Goal: Information Seeking & Learning: Learn about a topic

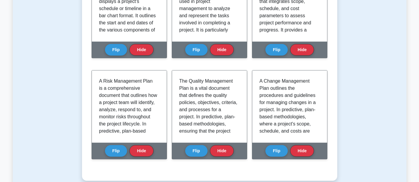
scroll to position [282, 0]
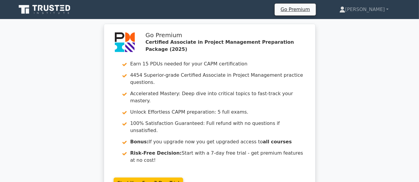
click at [62, 7] on icon at bounding box center [44, 9] width 57 height 11
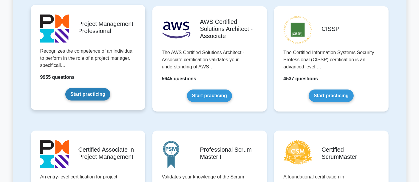
scroll to position [154, 0]
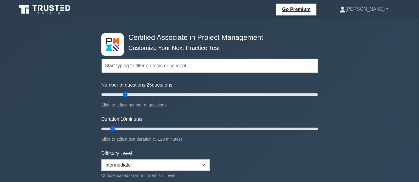
drag, startPoint x: 108, startPoint y: 94, endPoint x: 127, endPoint y: 98, distance: 19.1
type input "25"
click at [127, 98] on input "Number of questions: 25 questions" at bounding box center [209, 94] width 216 height 7
drag, startPoint x: 113, startPoint y: 128, endPoint x: 119, endPoint y: 128, distance: 6.0
type input "15"
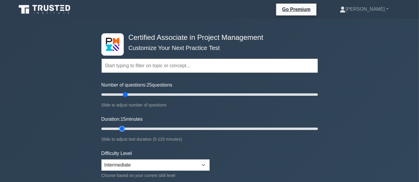
click at [119, 128] on input "Duration: 15 minutes" at bounding box center [209, 128] width 216 height 7
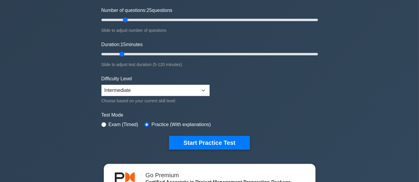
scroll to position [77, 0]
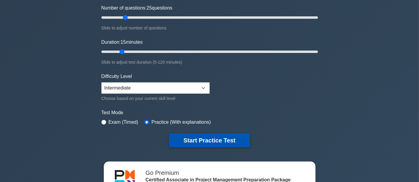
click at [195, 140] on button "Start Practice Test" at bounding box center [209, 141] width 80 height 14
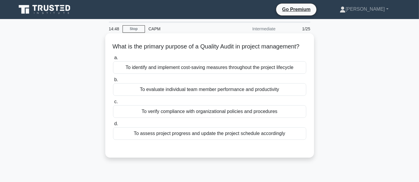
click at [211, 118] on div "To verify compliance with organizational policies and procedures" at bounding box center [209, 112] width 193 height 13
click at [113, 104] on input "c. To verify compliance with organizational policies and procedures" at bounding box center [113, 102] width 0 height 4
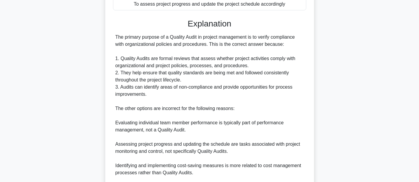
scroll to position [206, 0]
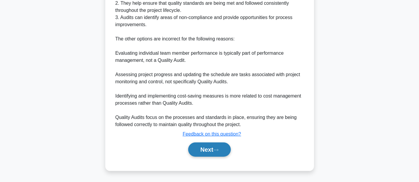
click at [205, 154] on button "Next" at bounding box center [209, 150] width 43 height 14
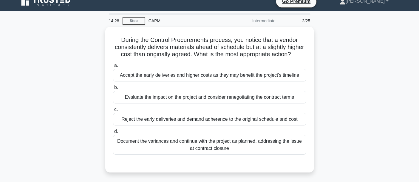
scroll to position [3, 0]
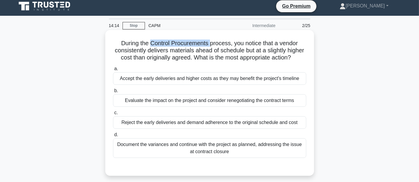
drag, startPoint x: 149, startPoint y: 46, endPoint x: 210, endPoint y: 44, distance: 60.8
click at [210, 44] on h5 "During the Control Procurements process, you notice that a vendor consistently …" at bounding box center [209, 51] width 194 height 22
drag, startPoint x: 119, startPoint y: 43, endPoint x: 138, endPoint y: 41, distance: 19.2
click at [138, 41] on h5 "During the Control Procurements process, you notice that a vendor consistently …" at bounding box center [209, 51] width 194 height 22
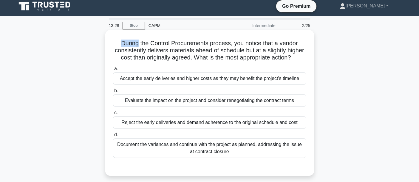
click at [138, 41] on h5 "During the Control Procurements process, you notice that a vendor consistently …" at bounding box center [209, 51] width 194 height 22
click at [185, 103] on div "Evaluate the impact on the project and consider renegotiating the contract terms" at bounding box center [209, 100] width 193 height 13
click at [113, 93] on input "b. Evaluate the impact on the project and consider renegotiating the contract t…" at bounding box center [113, 91] width 0 height 4
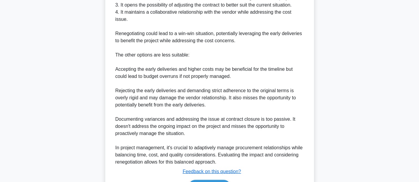
scroll to position [235, 0]
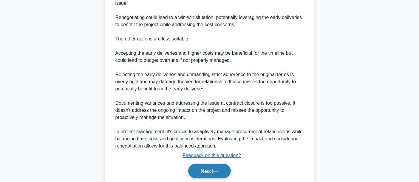
click at [208, 171] on button "Next" at bounding box center [209, 171] width 43 height 14
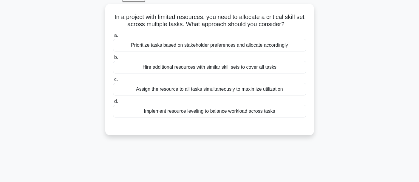
scroll to position [0, 0]
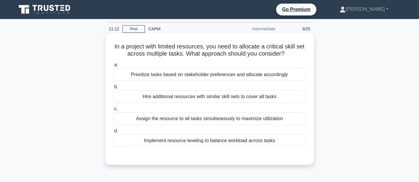
click at [195, 139] on div "Implement resource leveling to balance workload across tasks" at bounding box center [209, 141] width 193 height 13
click at [113, 133] on input "d. Implement resource leveling to balance workload across tasks" at bounding box center [113, 131] width 0 height 4
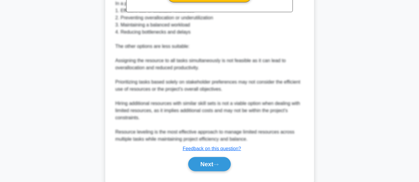
scroll to position [234, 0]
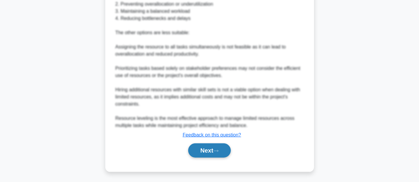
click at [197, 147] on button "Next" at bounding box center [209, 151] width 43 height 14
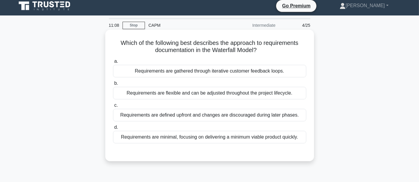
scroll to position [0, 0]
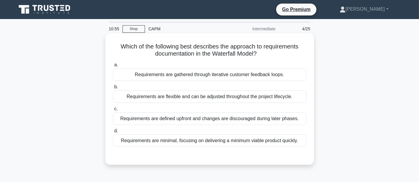
click at [158, 125] on div "a. Requirements are gathered through iterative customer feedback loops. b. Requ…" at bounding box center [209, 104] width 200 height 88
click at [159, 122] on div "Requirements are defined upfront and changes are discouraged during later phase…" at bounding box center [209, 119] width 193 height 13
click at [113, 111] on input "c. Requirements are defined upfront and changes are discouraged during later ph…" at bounding box center [113, 109] width 0 height 4
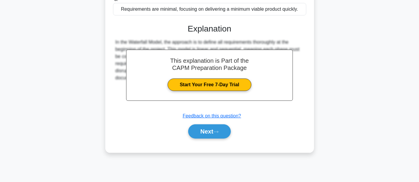
scroll to position [140, 0]
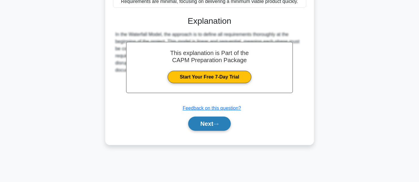
click at [206, 129] on button "Next" at bounding box center [209, 124] width 43 height 14
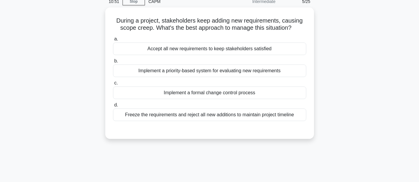
scroll to position [0, 0]
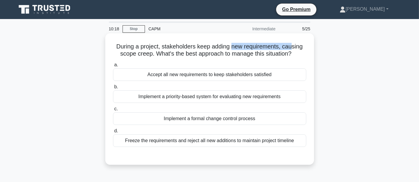
drag, startPoint x: 232, startPoint y: 50, endPoint x: 292, endPoint y: 49, distance: 60.5
click at [292, 49] on h5 "During a project, stakeholders keep adding new requirements, causing scope cree…" at bounding box center [209, 50] width 194 height 15
click at [171, 113] on div "Implement a formal change control process" at bounding box center [209, 119] width 193 height 13
click at [113, 111] on input "c. Implement a formal change control process" at bounding box center [113, 109] width 0 height 4
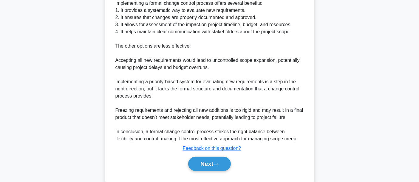
scroll to position [213, 0]
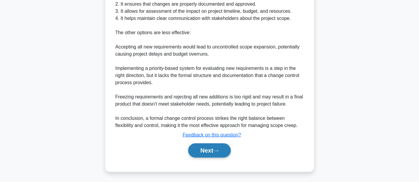
click at [208, 156] on button "Next" at bounding box center [209, 151] width 43 height 14
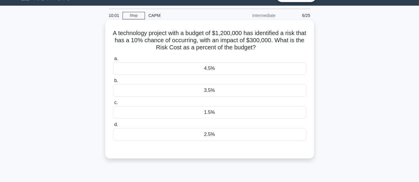
scroll to position [0, 0]
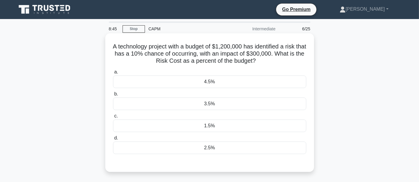
click at [188, 109] on div "3.5%" at bounding box center [209, 104] width 193 height 13
click at [113, 96] on input "b. 3.5%" at bounding box center [113, 94] width 0 height 4
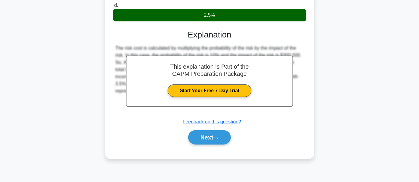
scroll to position [140, 0]
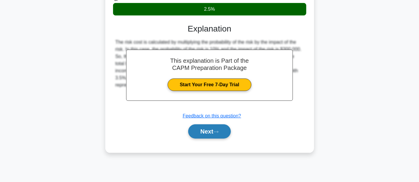
click at [221, 134] on button "Next" at bounding box center [209, 132] width 43 height 14
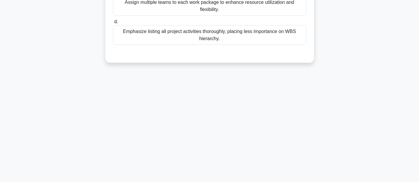
click at [203, 102] on div "8:39 Stop CAPM Intermediate 7/25 During project planning, a project manager is …" at bounding box center [209, 31] width 393 height 298
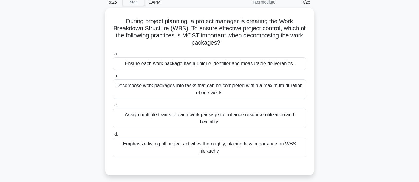
scroll to position [28, 0]
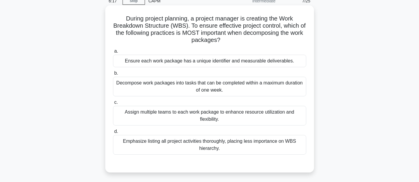
click at [134, 69] on div "a. Ensure each work package has a unique identifier and measurable deliverables…" at bounding box center [209, 102] width 200 height 110
click at [135, 67] on div "Ensure each work package has a unique identifier and measurable deliverables." at bounding box center [209, 61] width 193 height 13
click at [113, 53] on input "a. Ensure each work package has a unique identifier and measurable deliverables." at bounding box center [113, 51] width 0 height 4
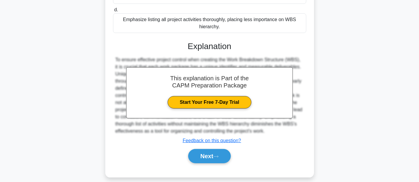
scroll to position [156, 0]
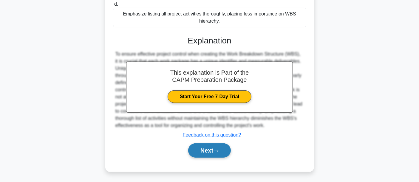
click at [198, 151] on button "Next" at bounding box center [209, 151] width 43 height 14
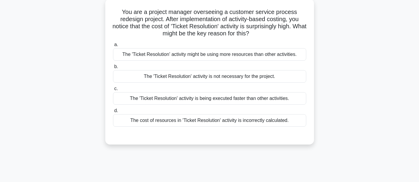
scroll to position [0, 0]
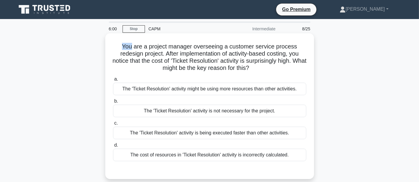
drag, startPoint x: 121, startPoint y: 48, endPoint x: 130, endPoint y: 50, distance: 9.5
click at [130, 50] on h5 "You are a project manager overseeing a customer service process redesign projec…" at bounding box center [209, 57] width 194 height 29
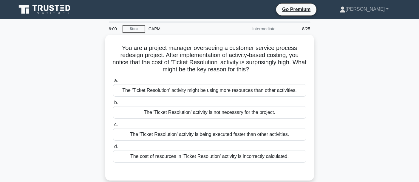
click at [88, 53] on div "You are a project manager overseeing a customer service process redesign projec…" at bounding box center [209, 111] width 393 height 153
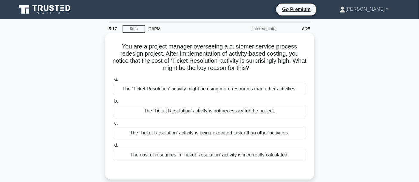
click at [121, 49] on h5 "You are a project manager overseeing a customer service process redesign projec…" at bounding box center [209, 57] width 194 height 29
drag, startPoint x: 121, startPoint y: 47, endPoint x: 131, endPoint y: 48, distance: 9.9
click at [131, 48] on h5 "You are a project manager overseeing a customer service process redesign projec…" at bounding box center [209, 57] width 194 height 29
click at [120, 48] on h5 "You are a project manager overseeing a customer service process redesign projec…" at bounding box center [209, 57] width 194 height 29
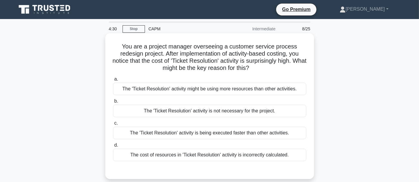
drag, startPoint x: 261, startPoint y: 67, endPoint x: 144, endPoint y: 65, distance: 117.2
click at [144, 65] on h5 "You are a project manager overseeing a customer service process redesign projec…" at bounding box center [209, 57] width 194 height 29
drag, startPoint x: 144, startPoint y: 65, endPoint x: 204, endPoint y: 65, distance: 59.6
click at [204, 65] on h5 "You are a project manager overseeing a customer service process redesign projec…" at bounding box center [209, 57] width 194 height 29
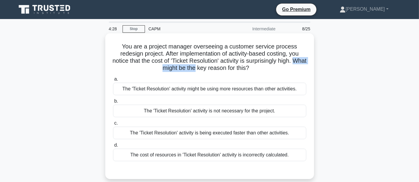
click at [204, 65] on h5 "You are a project manager overseeing a customer service process redesign projec…" at bounding box center [209, 57] width 194 height 29
drag, startPoint x: 153, startPoint y: 67, endPoint x: 270, endPoint y: 74, distance: 117.6
click at [270, 74] on div "You are a project manager overseeing a customer service process redesign projec…" at bounding box center [210, 106] width 204 height 141
drag, startPoint x: 168, startPoint y: 95, endPoint x: 168, endPoint y: 90, distance: 5.7
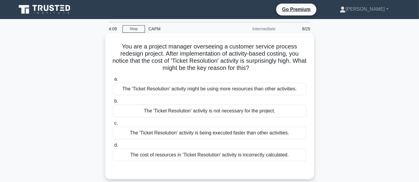
click at [168, 93] on div "The 'Ticket Resolution' activity might be using more resources than other activ…" at bounding box center [209, 89] width 193 height 13
click at [113, 81] on input "a. The 'Ticket Resolution' activity might be using more resources than other ac…" at bounding box center [113, 80] width 0 height 4
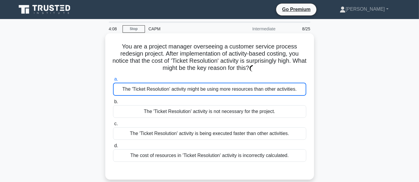
click at [168, 88] on div "The 'Ticket Resolution' activity might be using more resources than other activ…" at bounding box center [209, 89] width 193 height 13
click at [113, 81] on input "a. The 'Ticket Resolution' activity might be using more resources than other ac…" at bounding box center [113, 80] width 0 height 4
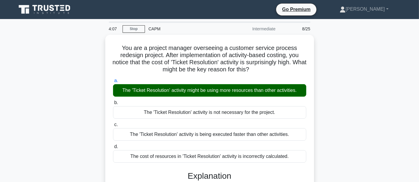
scroll to position [148, 0]
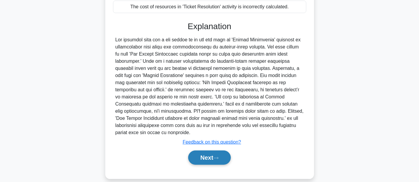
click at [209, 153] on button "Next" at bounding box center [209, 158] width 43 height 14
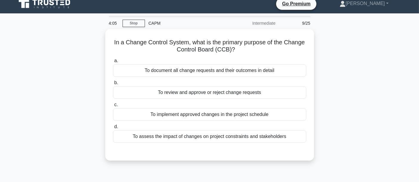
scroll to position [0, 0]
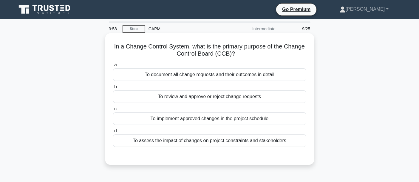
click at [158, 137] on div "To assess the impact of changes on project constraints and stakeholders" at bounding box center [209, 141] width 193 height 13
click at [113, 133] on input "d. To assess the impact of changes on project constraints and stakeholders" at bounding box center [113, 131] width 0 height 4
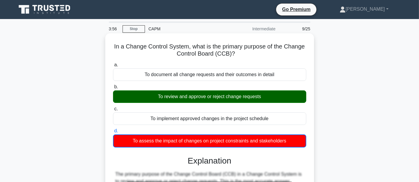
scroll to position [213, 0]
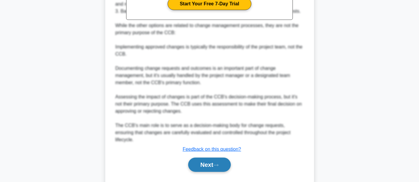
click at [214, 158] on button "Next" at bounding box center [209, 165] width 43 height 14
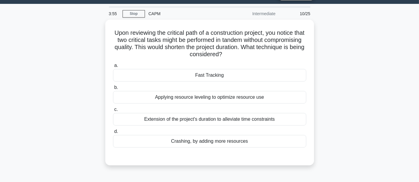
scroll to position [0, 0]
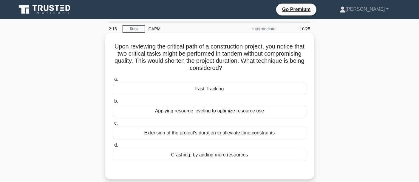
click at [166, 90] on div "Fast Tracking" at bounding box center [209, 89] width 193 height 13
click at [113, 81] on input "a. Fast Tracking" at bounding box center [113, 80] width 0 height 4
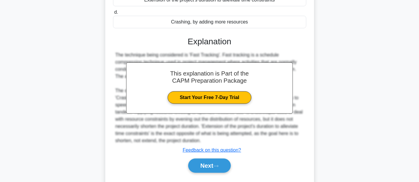
scroll to position [148, 0]
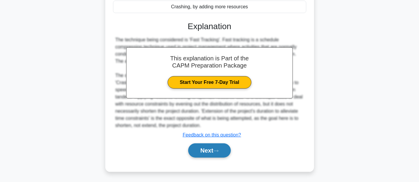
click at [196, 148] on button "Next" at bounding box center [209, 151] width 43 height 14
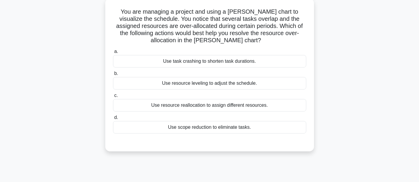
scroll to position [0, 0]
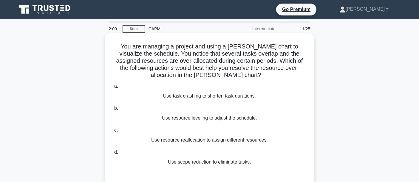
click at [156, 119] on div "Use resource leveling to adjust the schedule." at bounding box center [209, 118] width 193 height 13
click at [113, 111] on input "b. Use resource leveling to adjust the schedule." at bounding box center [113, 109] width 0 height 4
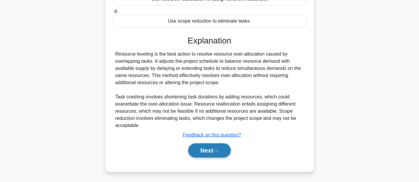
click at [217, 150] on icon at bounding box center [215, 151] width 5 height 3
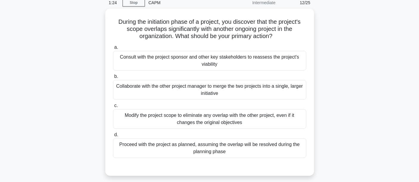
scroll to position [27, 0]
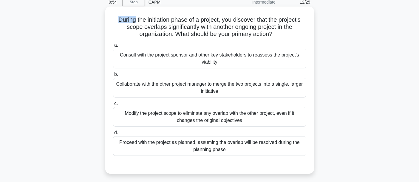
drag, startPoint x: 111, startPoint y: 19, endPoint x: 132, endPoint y: 21, distance: 21.0
click at [132, 21] on div "During the initiation phase of a project, you discover that the project's scope…" at bounding box center [210, 90] width 204 height 163
click at [132, 21] on h5 "During the initiation phase of a project, you discover that the project's scope…" at bounding box center [209, 27] width 194 height 22
click at [162, 89] on div "Collaborate with the other project manager to merge the two projects into a sin…" at bounding box center [209, 88] width 193 height 20
click at [113, 77] on input "b. Collaborate with the other project manager to merge the two projects into a …" at bounding box center [113, 75] width 0 height 4
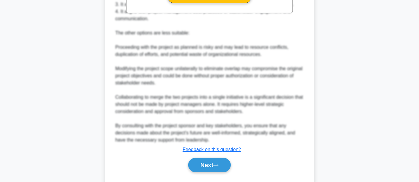
scroll to position [271, 0]
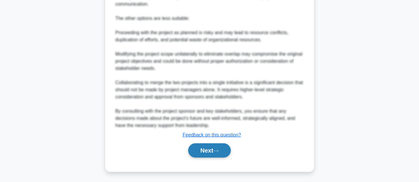
click at [197, 153] on button "Next" at bounding box center [209, 151] width 43 height 14
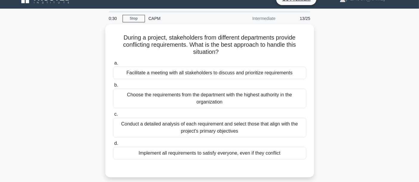
scroll to position [13, 0]
